Goal: Communication & Community: Connect with others

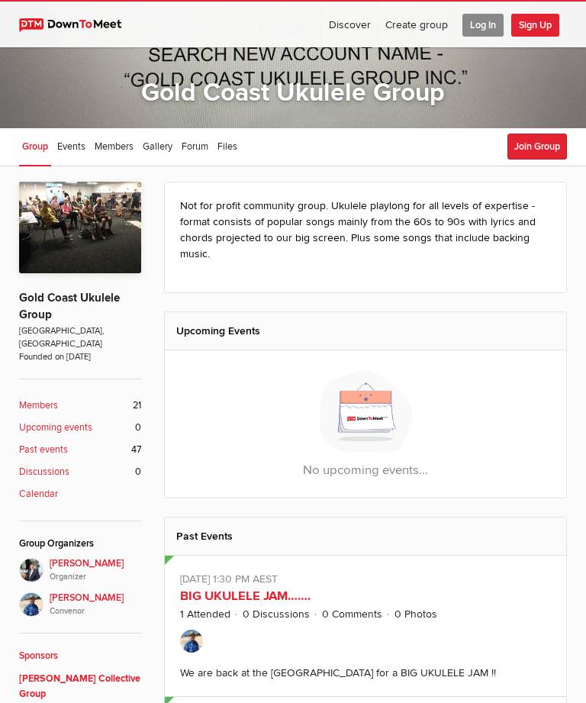
scroll to position [63, 0]
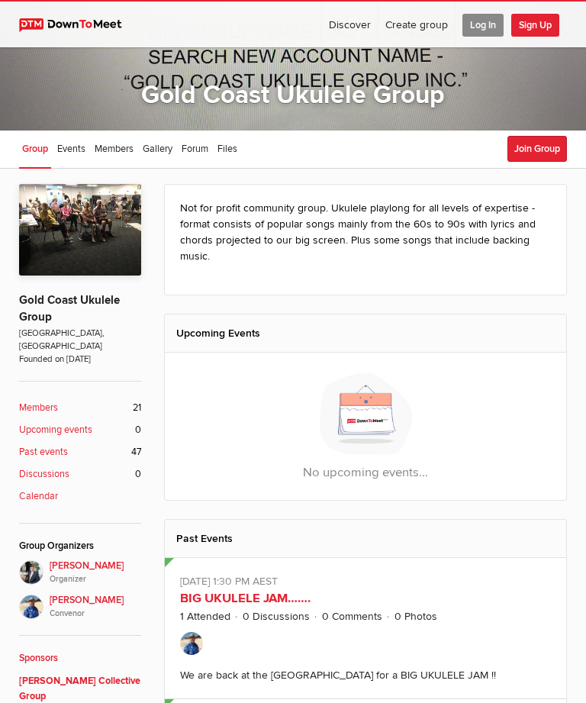
click at [59, 401] on link "Members 21" at bounding box center [80, 408] width 122 height 15
click at [40, 401] on b "Members" at bounding box center [38, 408] width 39 height 15
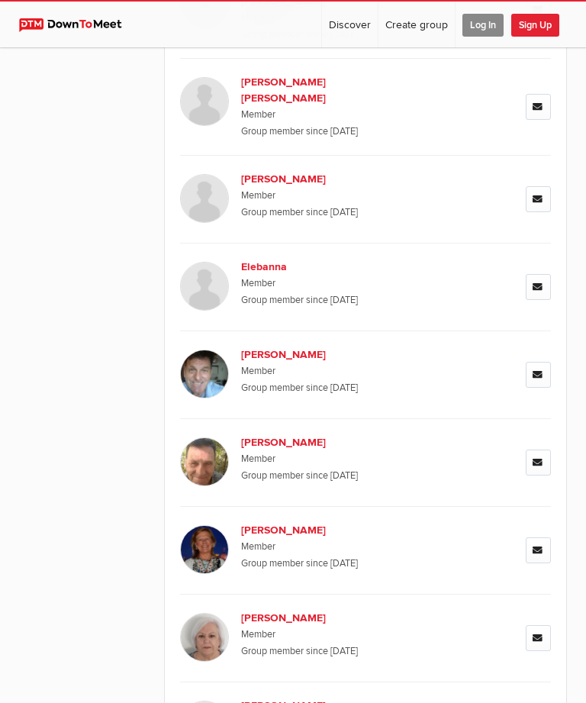
scroll to position [1182, 0]
click at [543, 547] on icon at bounding box center [538, 552] width 11 height 10
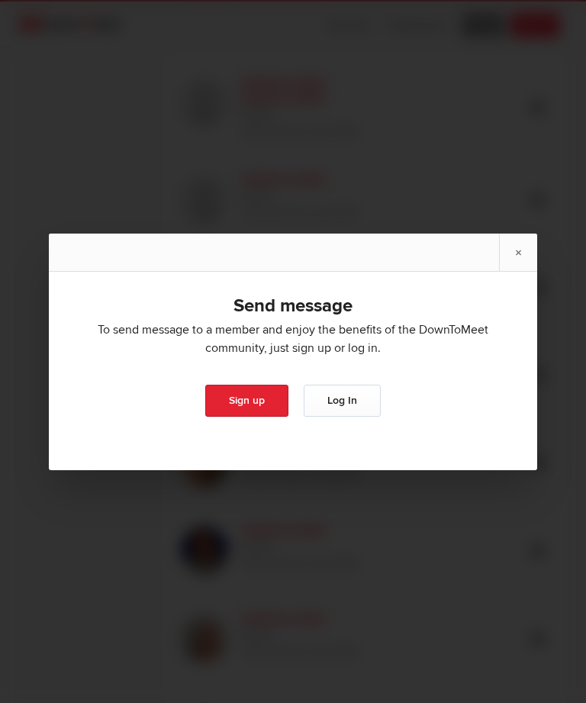
click at [434, 125] on div at bounding box center [293, 351] width 586 height 703
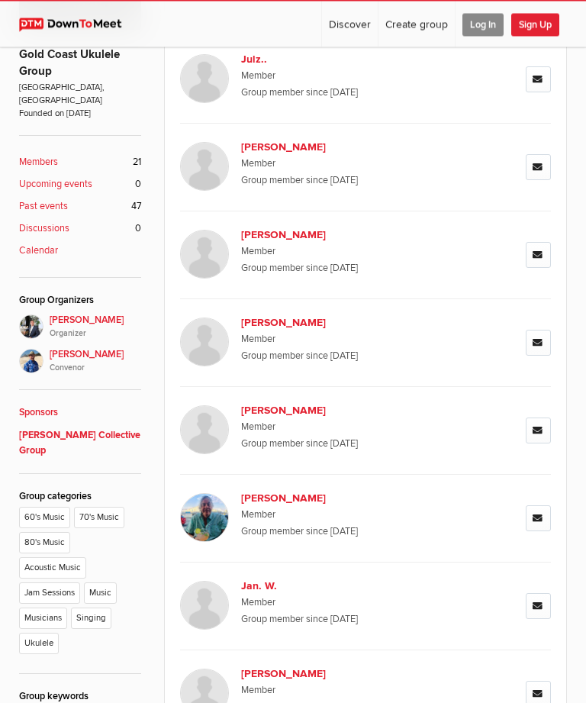
scroll to position [312, 0]
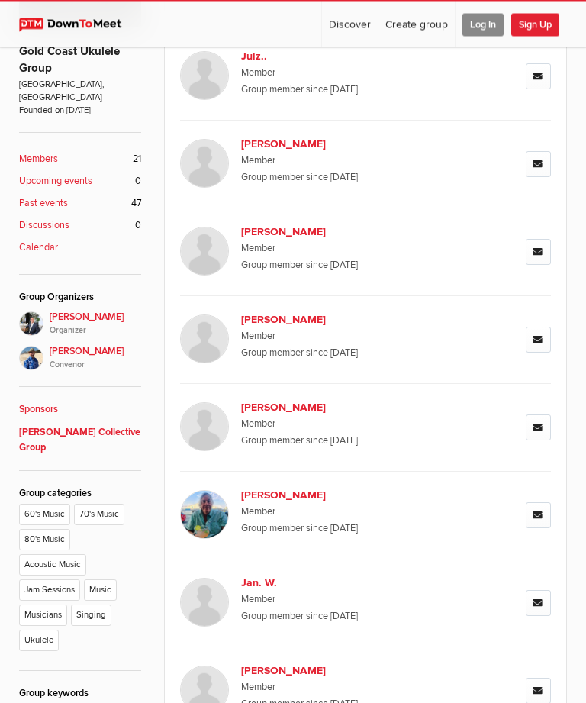
click at [50, 631] on li "Ukulele" at bounding box center [41, 643] width 44 height 25
click at [45, 631] on li "Ukulele" at bounding box center [41, 643] width 44 height 25
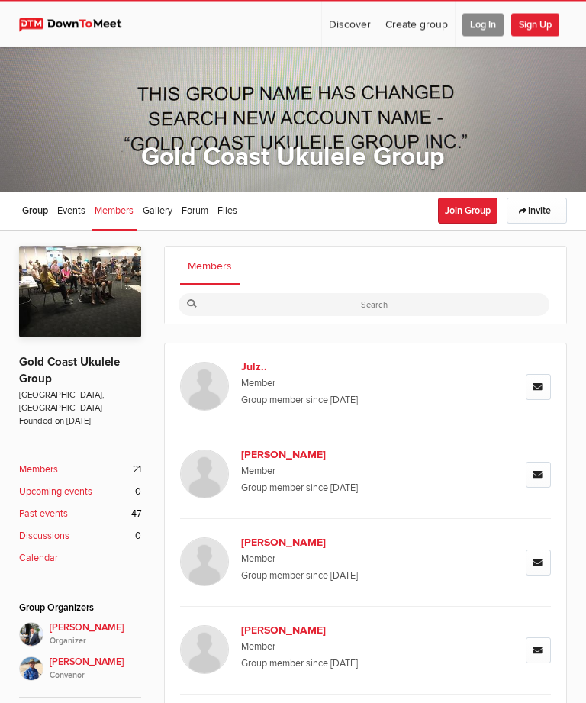
scroll to position [0, 0]
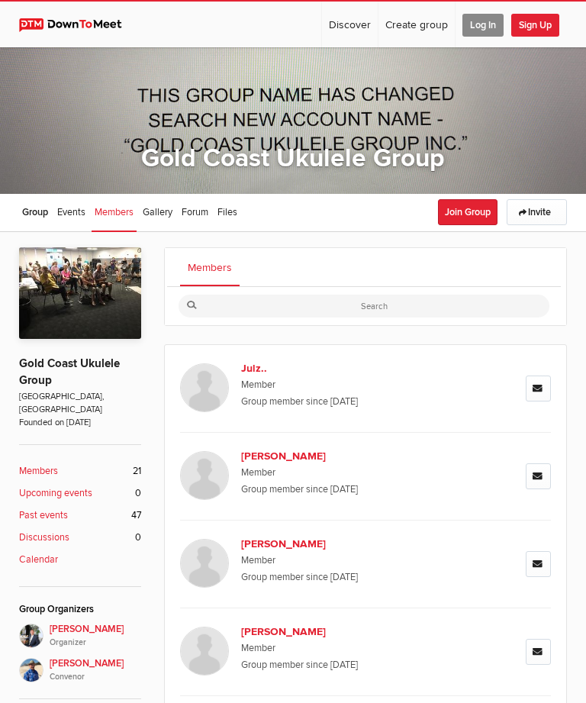
click at [468, 208] on button "Join Group" at bounding box center [468, 212] width 60 height 26
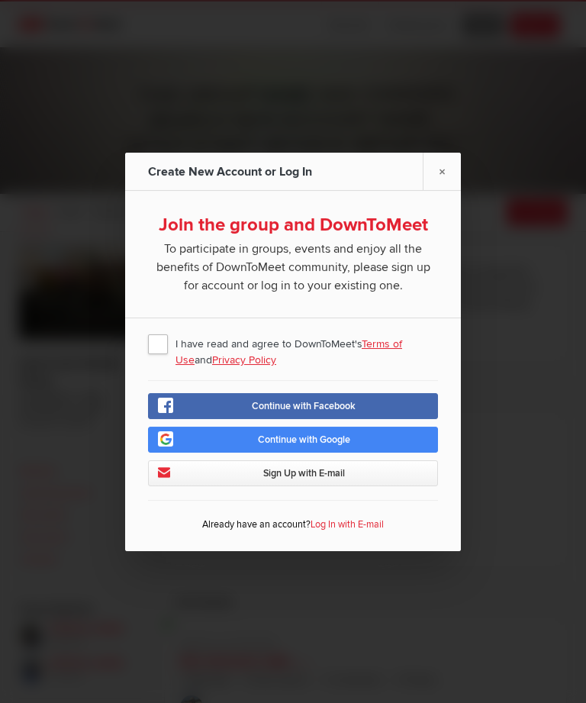
scroll to position [63, 0]
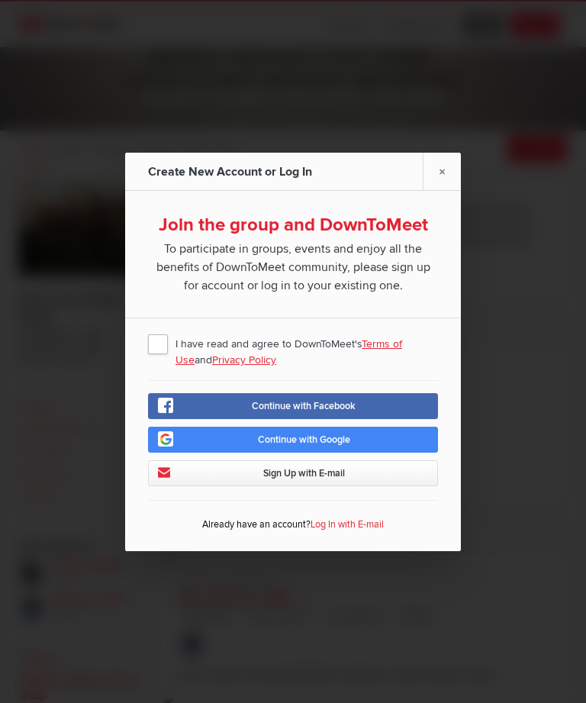
click at [453, 158] on link "×" at bounding box center [442, 171] width 38 height 37
